Goal: Communication & Community: Answer question/provide support

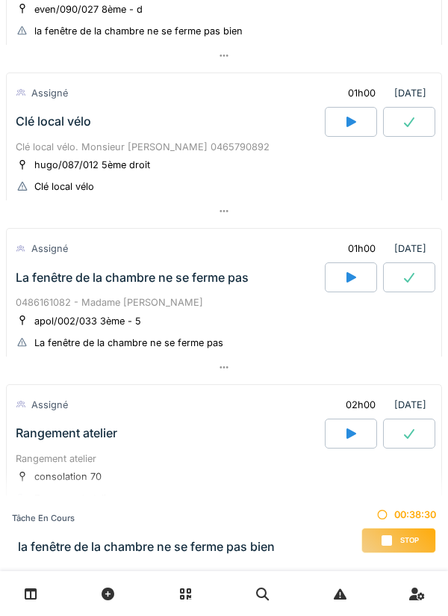
scroll to position [752, 0]
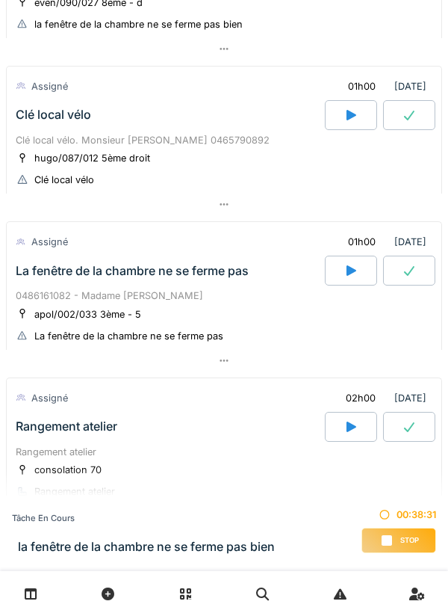
click at [205, 303] on div "0486161082 - Madame [PERSON_NAME]" at bounding box center [224, 295] width 417 height 14
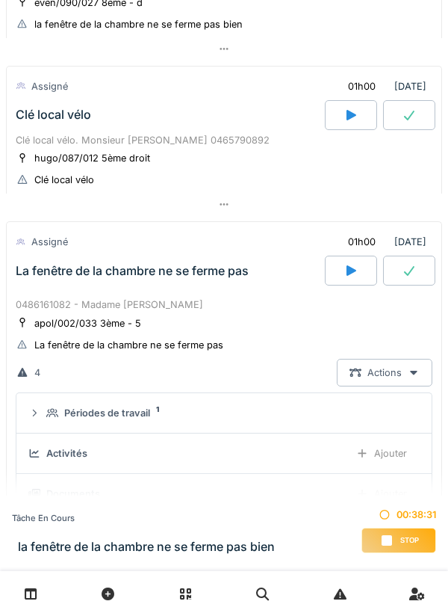
scroll to position [946, 0]
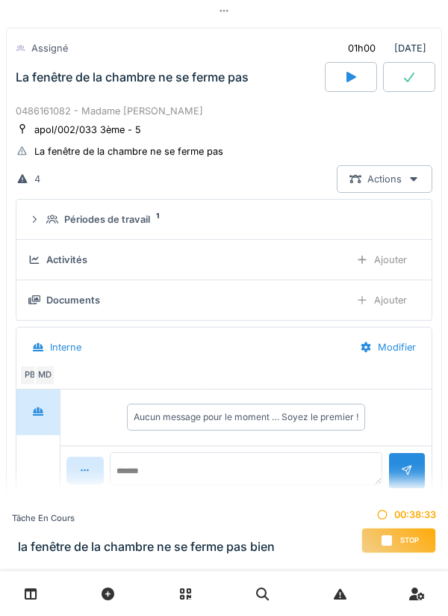
click at [171, 226] on div "Périodes de travail 1" at bounding box center [230, 219] width 368 height 14
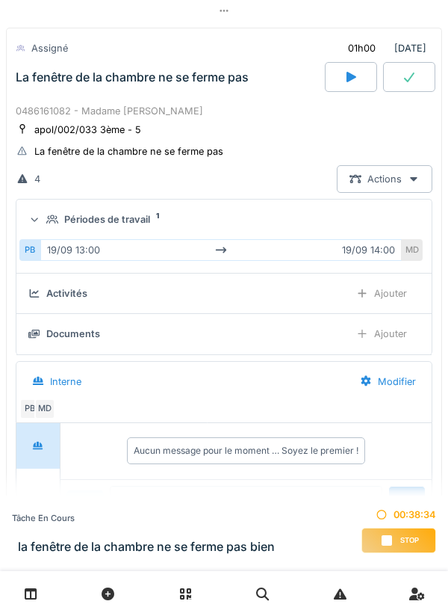
click at [170, 226] on div "Périodes de travail 1" at bounding box center [230, 219] width 368 height 14
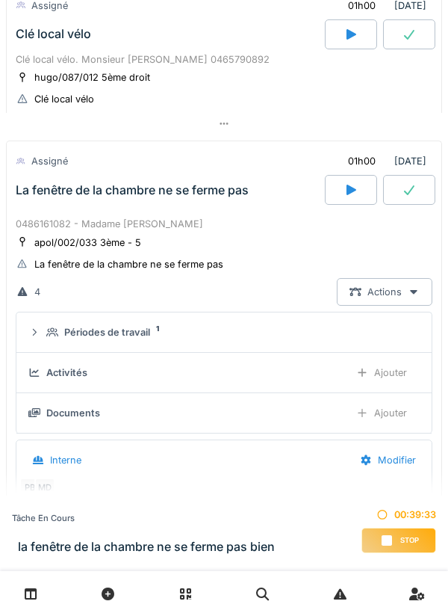
scroll to position [832, 0]
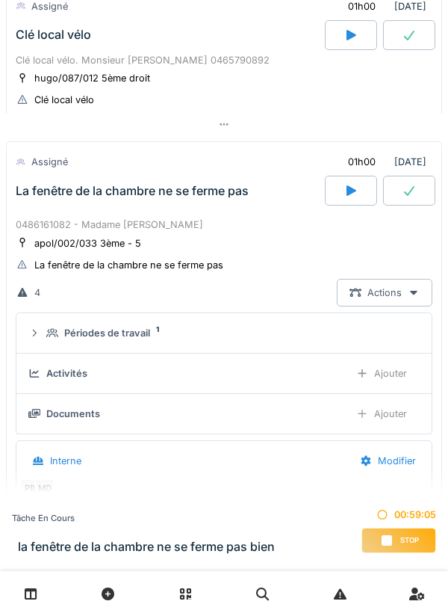
click at [393, 535] on icon at bounding box center [386, 540] width 15 height 12
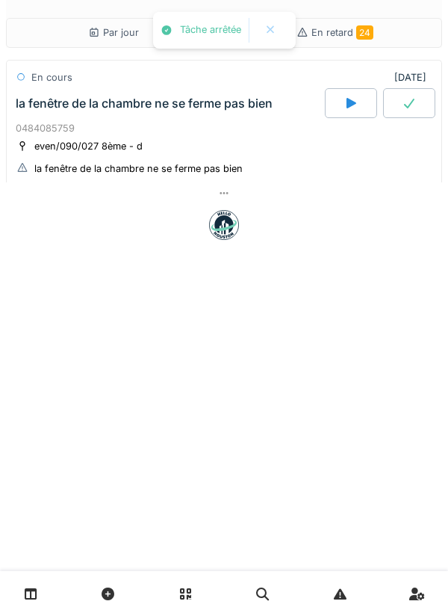
scroll to position [0, 0]
click at [232, 149] on div "even/090/027 8ème - d la fenêtre de la chambre ne se ferme pas bien" at bounding box center [224, 156] width 417 height 37
click at [261, 157] on div "even/090/027 8ème - d la fenêtre de la chambre ne se ferme pas bien" at bounding box center [224, 156] width 417 height 37
click at [211, 134] on div "0484085759" at bounding box center [224, 128] width 417 height 14
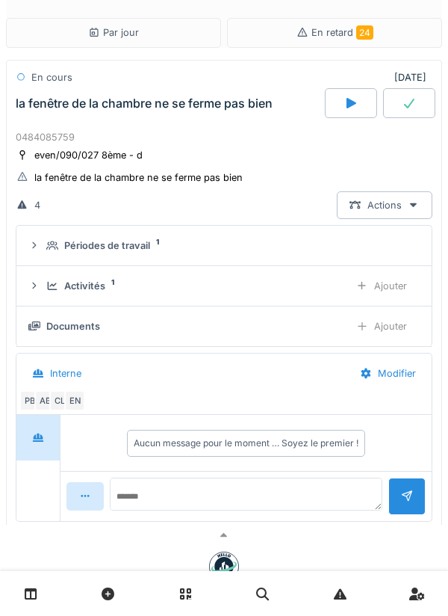
click at [220, 140] on div "0484085759" at bounding box center [224, 137] width 417 height 14
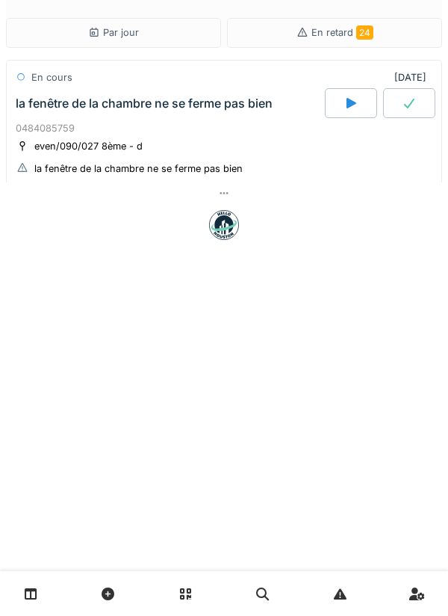
click at [229, 147] on div "even/090/027 8ème - d la fenêtre de la chambre ne se ferme pas bien" at bounding box center [224, 156] width 417 height 37
click at [222, 146] on div "even/090/027 8ème - d la fenêtre de la chambre ne se ferme pas bien" at bounding box center [224, 156] width 417 height 37
click at [207, 161] on div "la fenêtre de la chambre ne se ferme pas bien" at bounding box center [130, 169] width 228 height 16
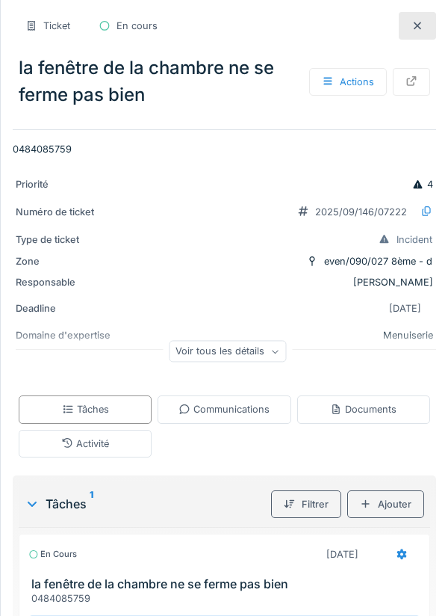
click at [416, 37] on div at bounding box center [417, 26] width 37 height 28
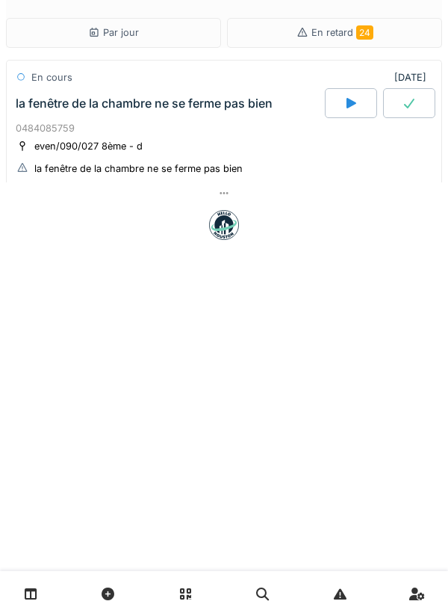
click at [240, 122] on div "0484085759" at bounding box center [224, 128] width 417 height 14
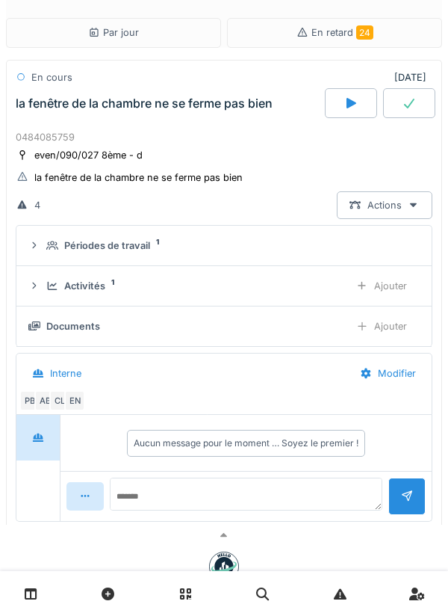
scroll to position [48, 0]
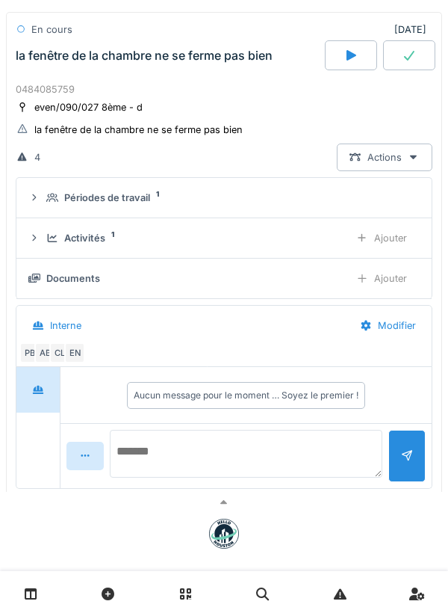
click at [211, 445] on textarea at bounding box center [246, 454] width 273 height 48
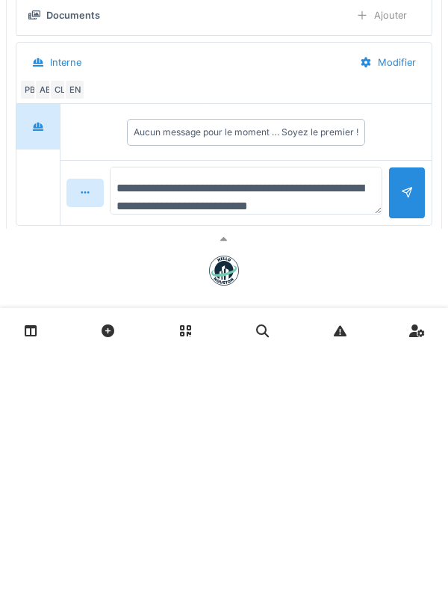
type textarea "**********"
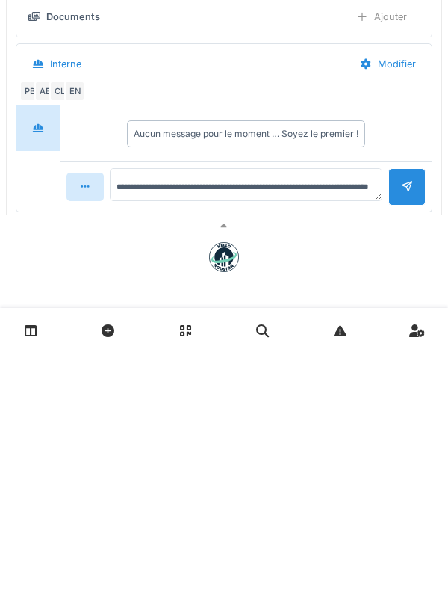
click at [406, 466] on div at bounding box center [406, 449] width 37 height 37
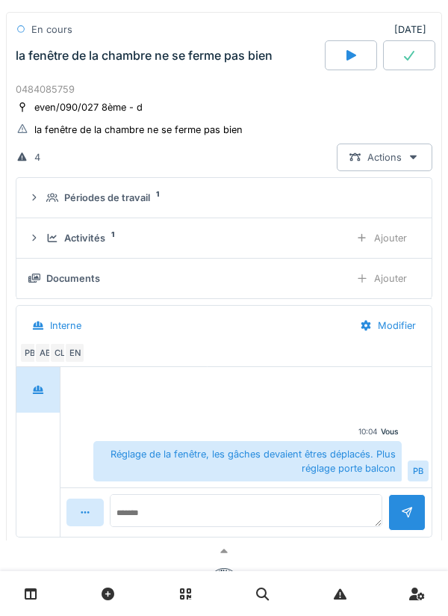
click at [409, 54] on icon at bounding box center [409, 55] width 15 height 12
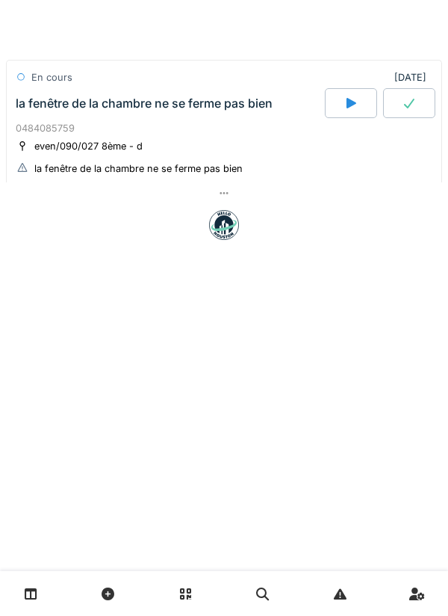
scroll to position [0, 0]
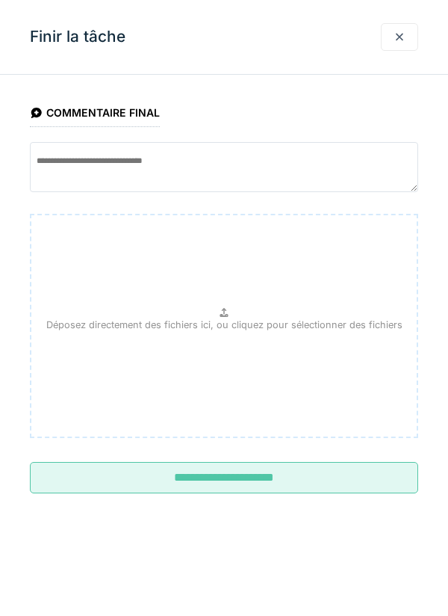
click at [254, 477] on input "**********" at bounding box center [224, 477] width 388 height 31
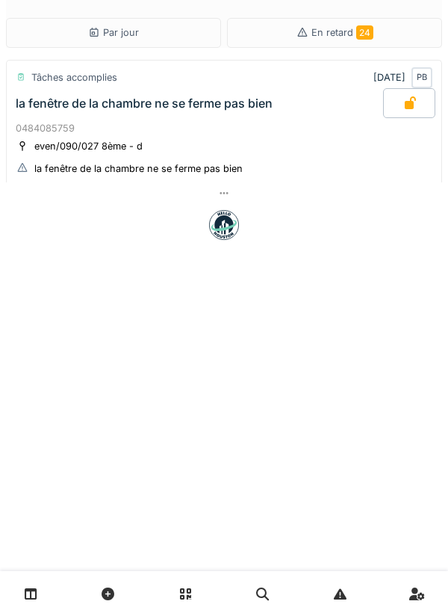
click at [43, 592] on link at bounding box center [31, 593] width 38 height 35
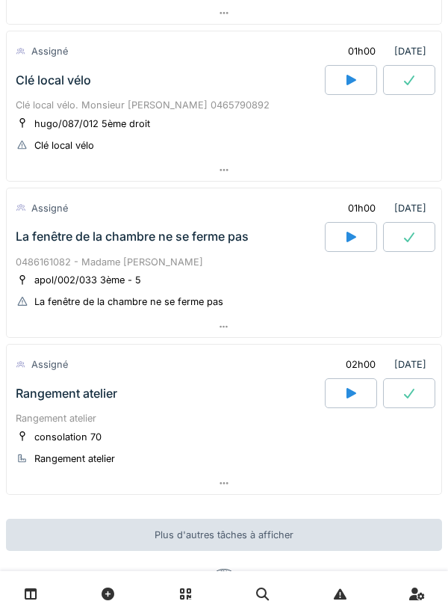
scroll to position [786, 0]
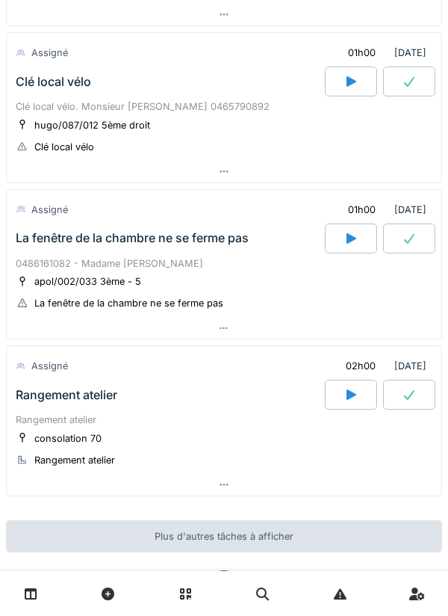
click at [84, 270] on div "0486161082 - Madame [PERSON_NAME]" at bounding box center [224, 263] width 417 height 14
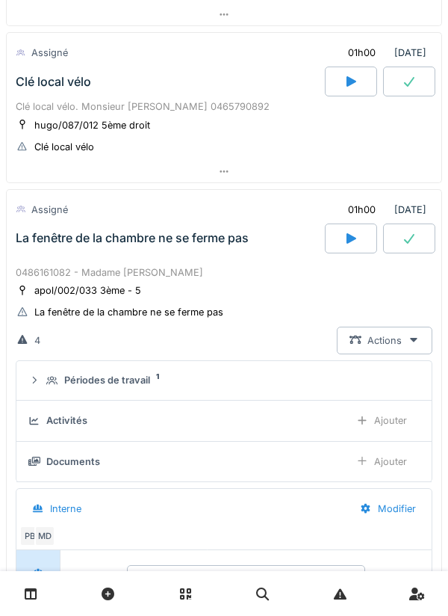
scroll to position [943, 0]
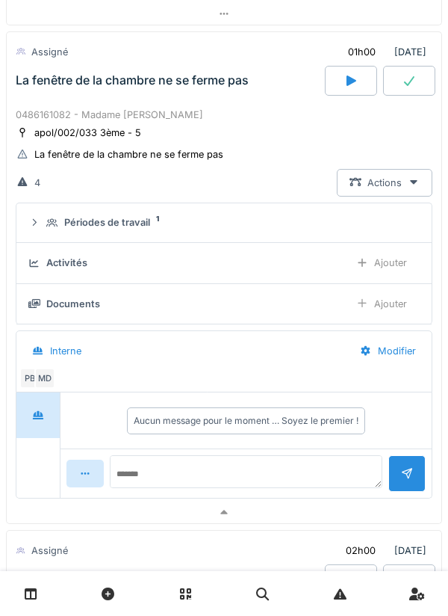
click at [348, 96] on div at bounding box center [351, 81] width 52 height 30
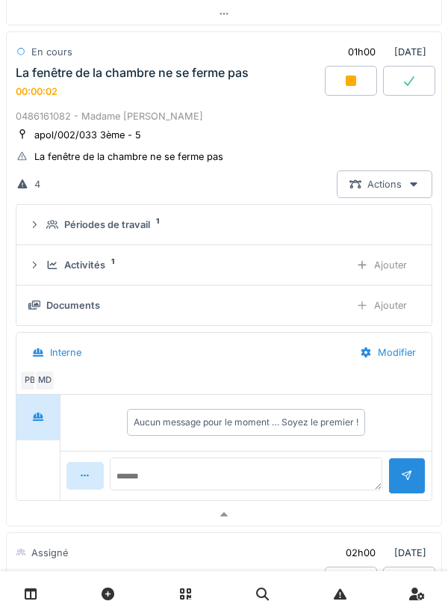
click at [49, 391] on div "MD" at bounding box center [44, 380] width 21 height 21
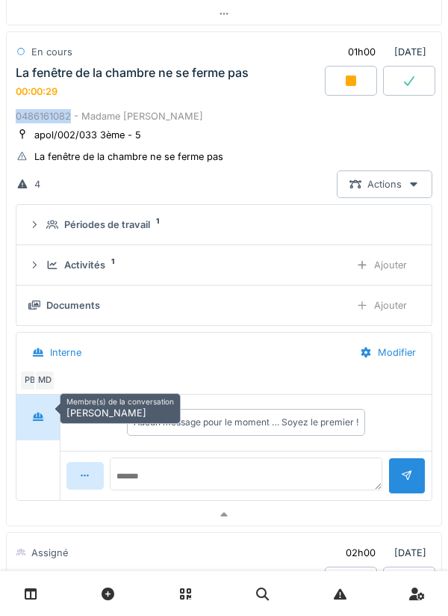
click at [147, 272] on div "Activités 1" at bounding box center [191, 265] width 291 height 14
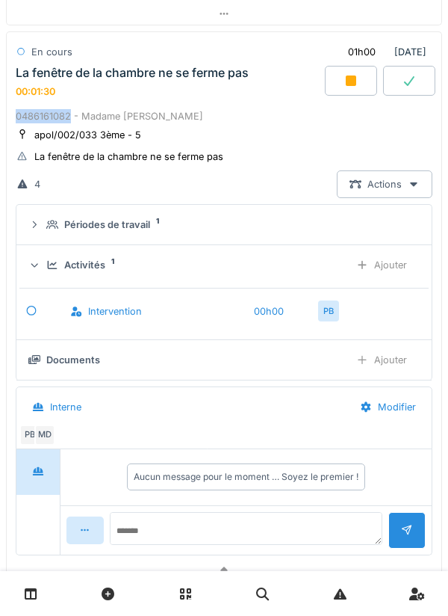
click at [175, 272] on div "Activités 1" at bounding box center [191, 265] width 291 height 14
